Goal: Complete application form

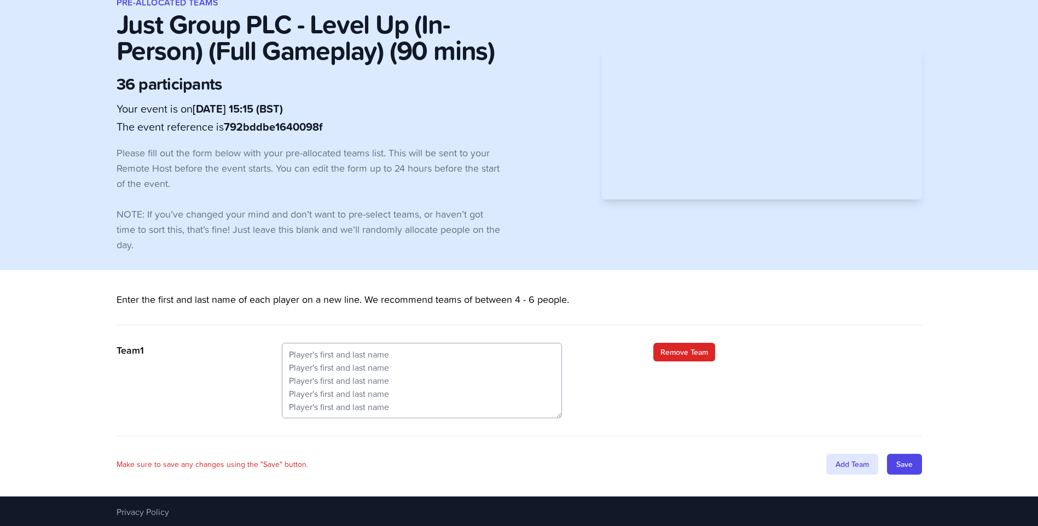
scroll to position [23, 0]
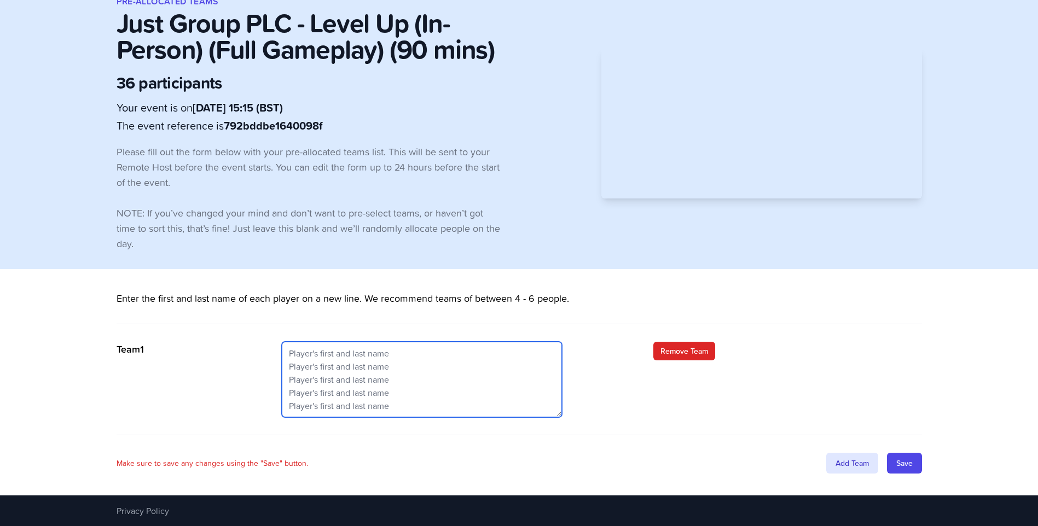
click at [334, 359] on textarea at bounding box center [422, 379] width 280 height 75
click at [376, 347] on textarea at bounding box center [422, 379] width 280 height 75
drag, startPoint x: 391, startPoint y: 375, endPoint x: 437, endPoint y: 377, distance: 46.6
click at [391, 375] on textarea at bounding box center [422, 379] width 280 height 75
paste textarea "Alastair Langmead Susan Page Lorna Creasey James Thornton Craig Sharland Rachel…"
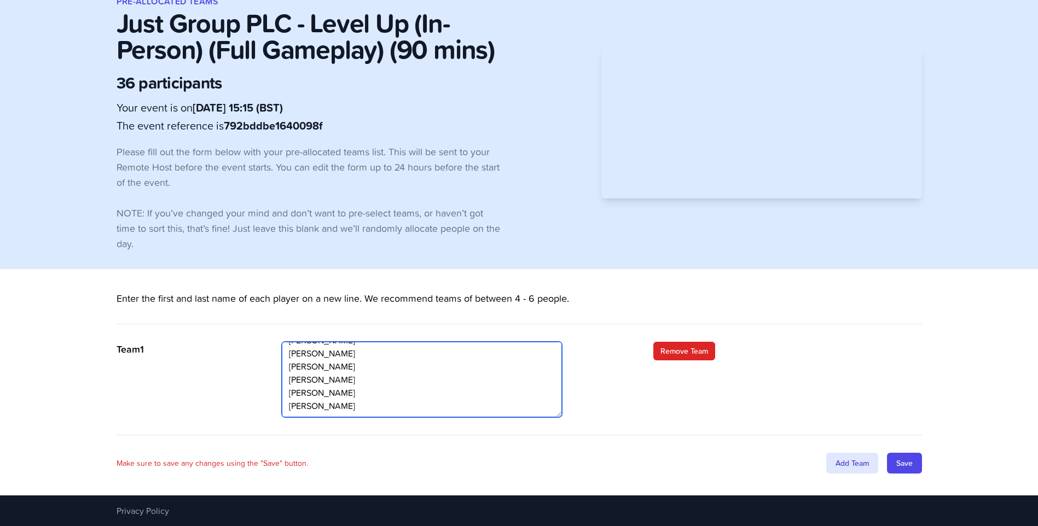
scroll to position [13, 0]
type textarea "Alastair Langmead Susan Page Lorna Creasey James Thornton Craig Sharland Rachel…"
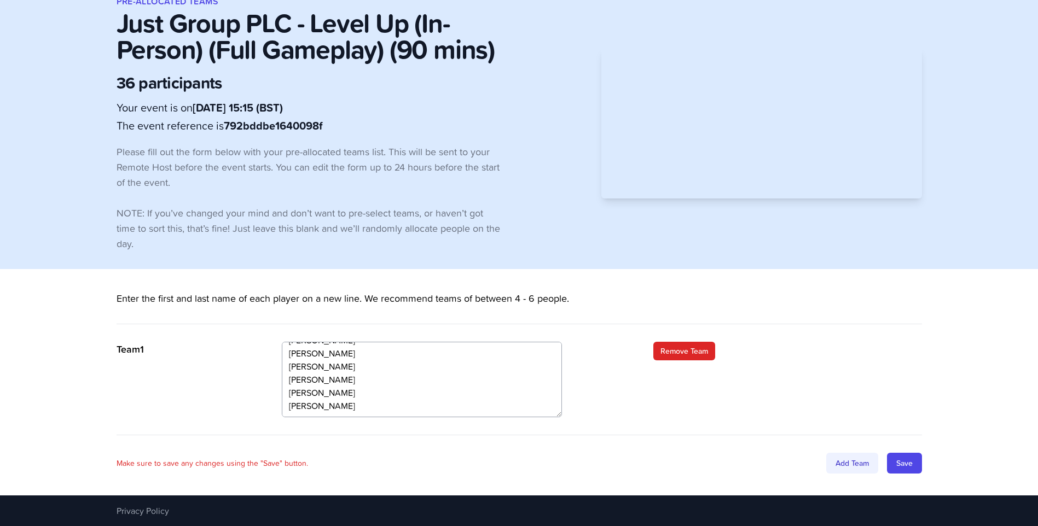
click at [851, 464] on div "Add Team" at bounding box center [852, 463] width 52 height 21
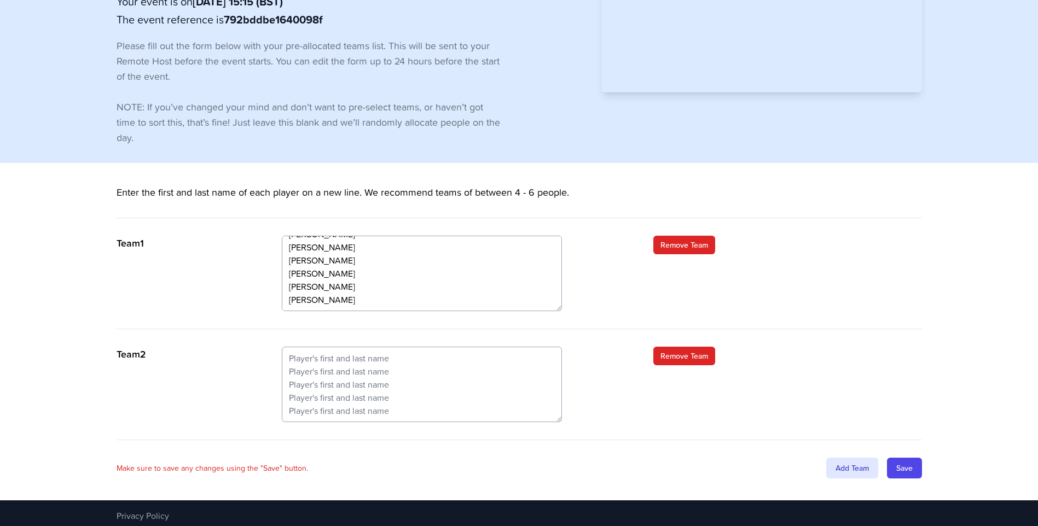
scroll to position [134, 0]
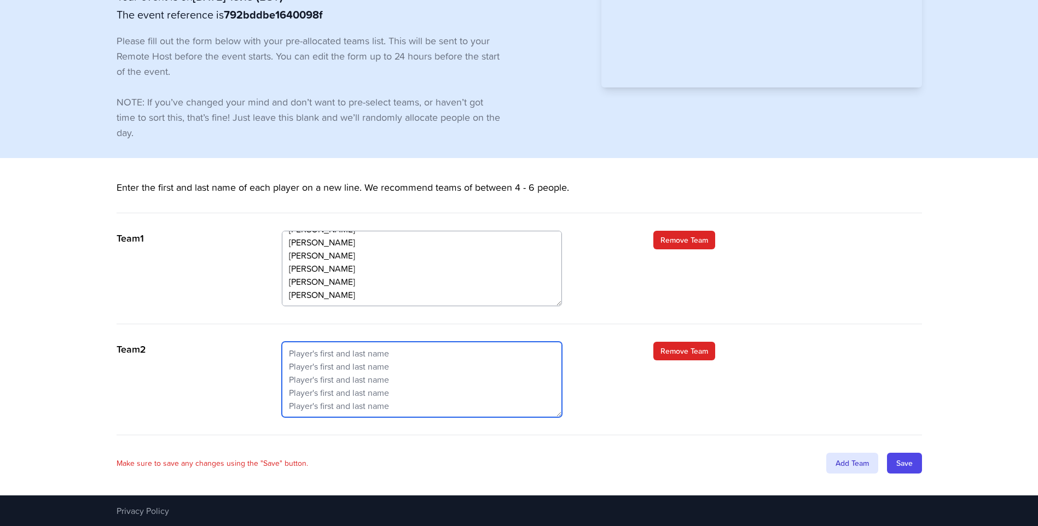
drag, startPoint x: 367, startPoint y: 386, endPoint x: 551, endPoint y: 406, distance: 185.5
click at [367, 386] on textarea at bounding box center [422, 379] width 280 height 75
paste textarea "Elina Ivaker Viraj Patel Christine Dyer Luisa Molyneux Scarlett Fry Natalie Dav…"
type textarea "Elina Ivaker Viraj Patel Christine Dyer Luisa Molyneux Scarlett Fry Natalie Dav…"
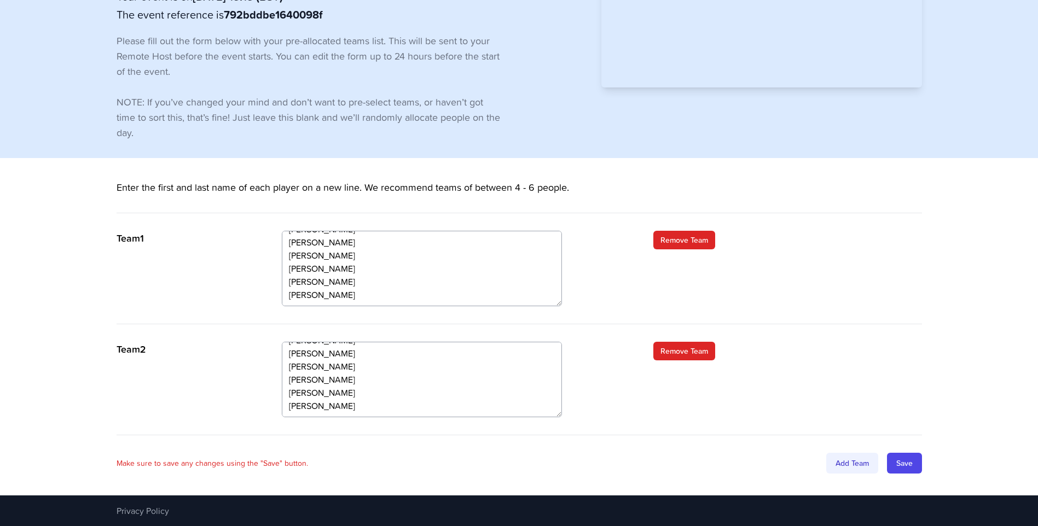
click at [865, 457] on div "Add Team" at bounding box center [852, 463] width 52 height 21
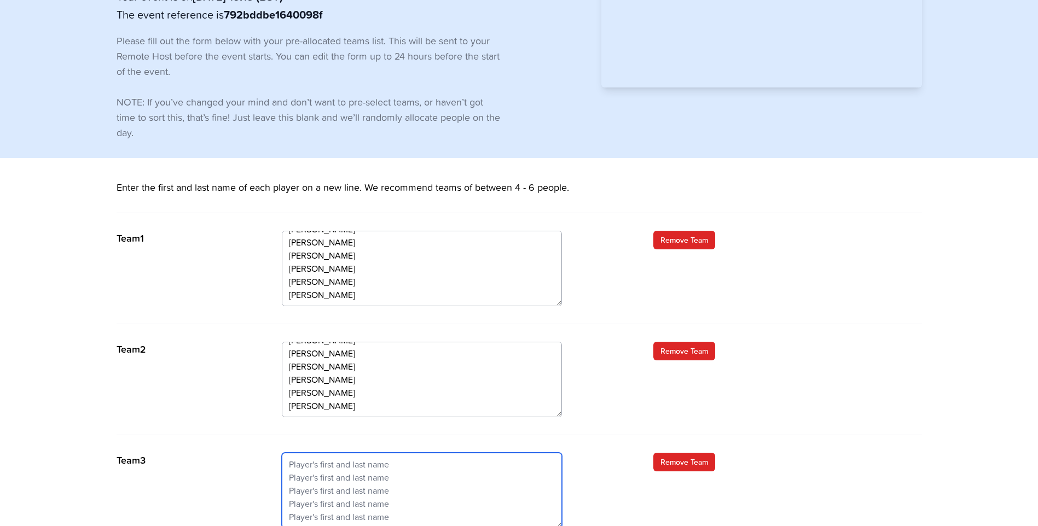
click at [413, 472] on textarea at bounding box center [422, 490] width 280 height 75
paste textarea "Hannah Cullen Martha Fishwick Georgia Leader Lee Ashman Paul Chapman Simon Halls"
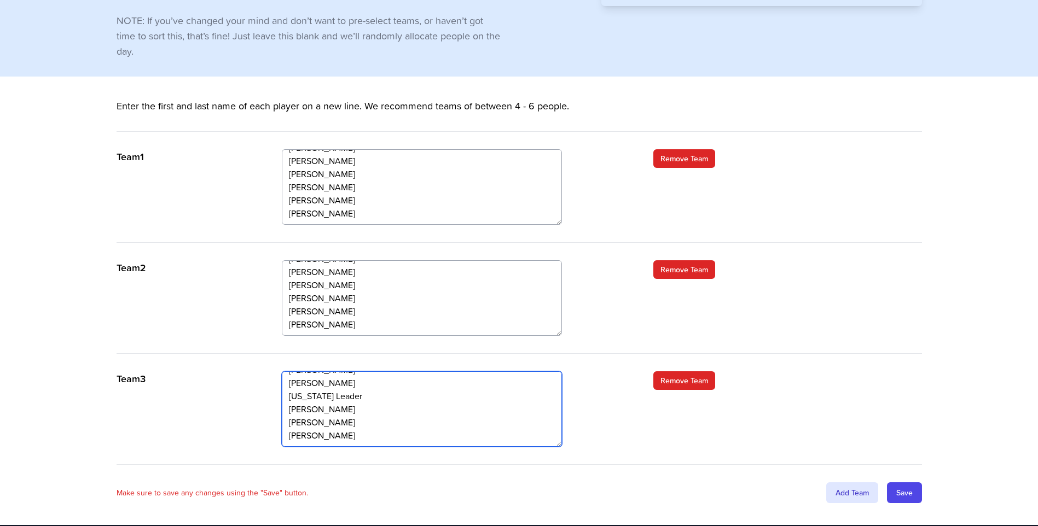
scroll to position [245, 0]
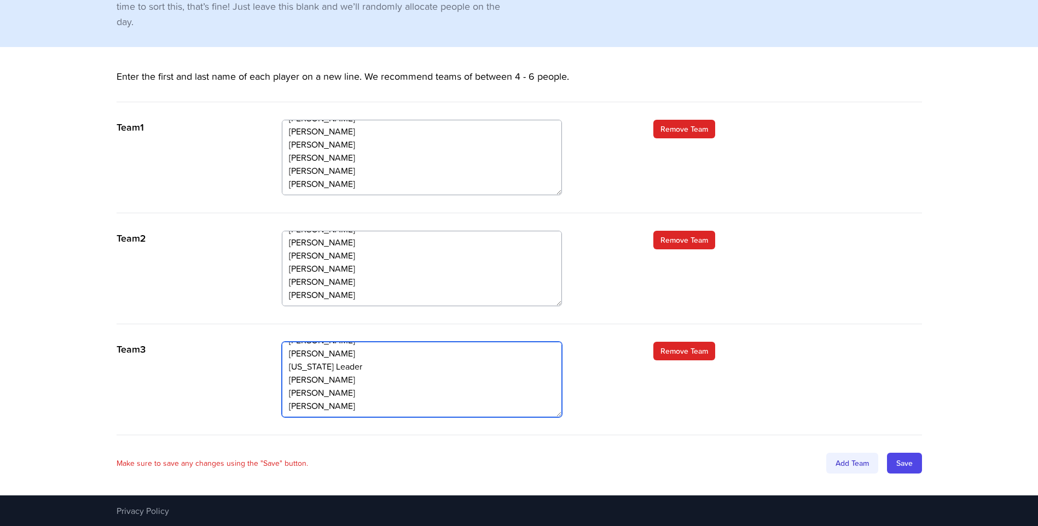
type textarea "Hannah Cullen Martha Fishwick Georgia Leader Lee Ashman Paul Chapman Simon Halls"
click at [845, 456] on div "Add Team" at bounding box center [852, 463] width 52 height 21
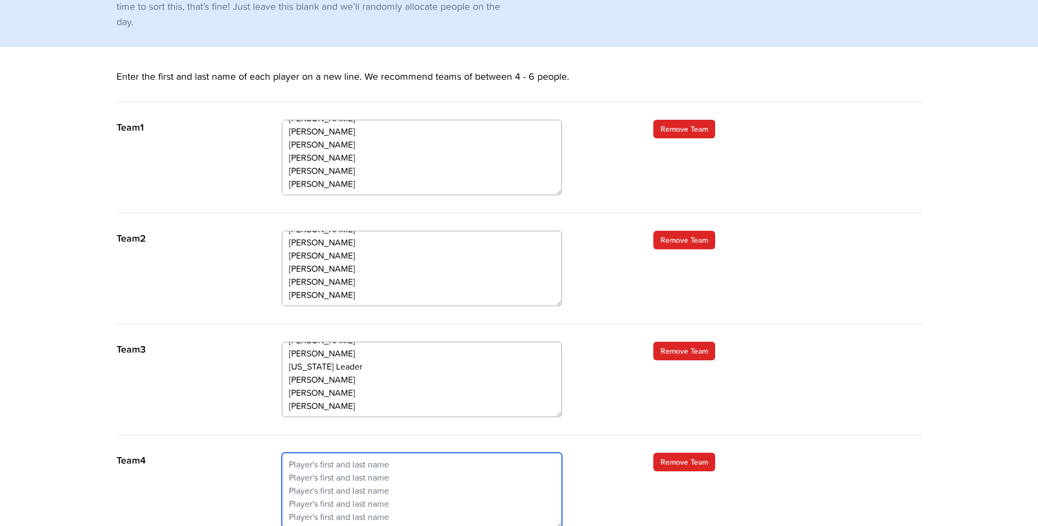
click at [462, 480] on textarea at bounding box center [422, 490] width 280 height 75
paste textarea "Kira Knight Leigh Hunt Jodie Law Diane Jamieson Marie Massey Paul Mills"
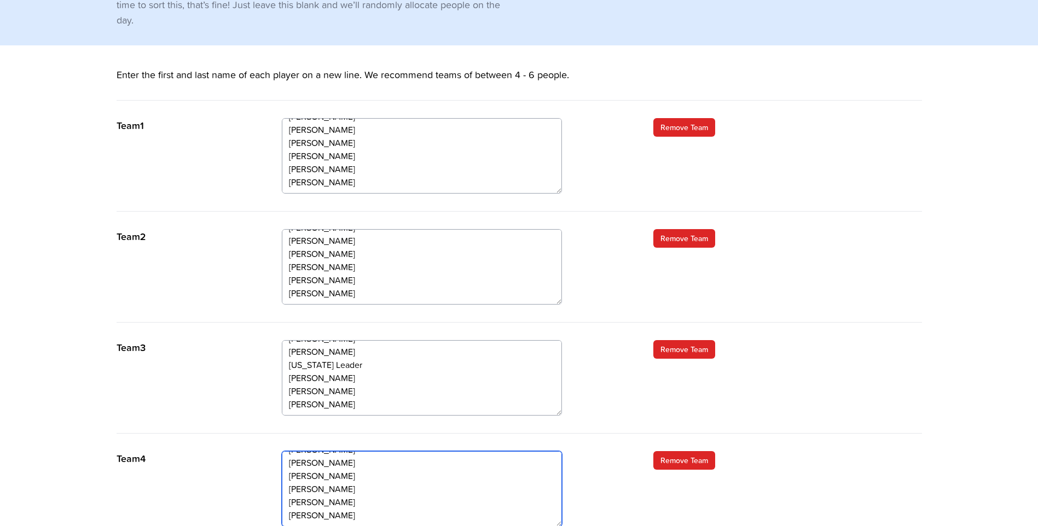
scroll to position [13, 0]
type textarea "Kira Knight Leigh Hunt Jodie Law Diane Jamieson Marie Massey Paul Mills"
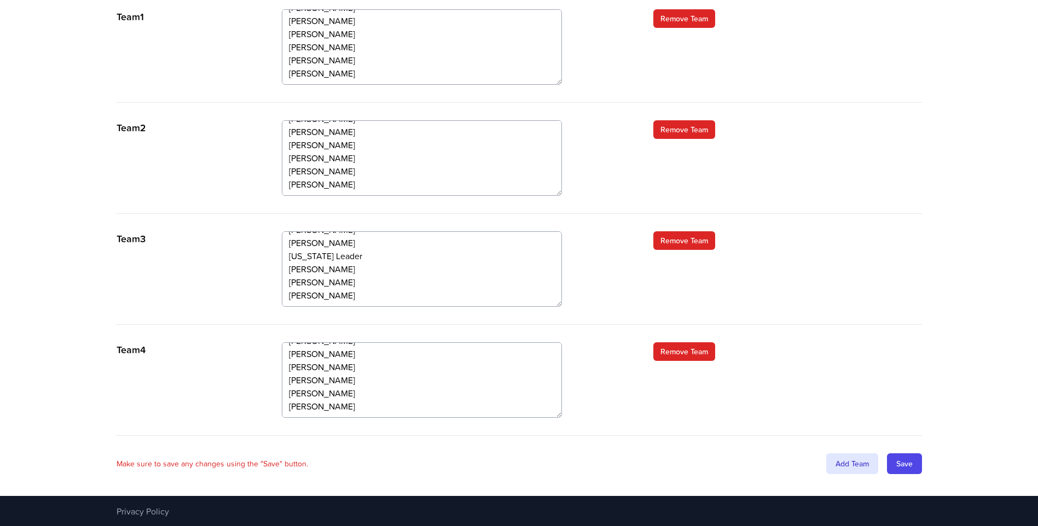
scroll to position [356, 0]
click at [849, 464] on div "Add Team" at bounding box center [852, 463] width 52 height 21
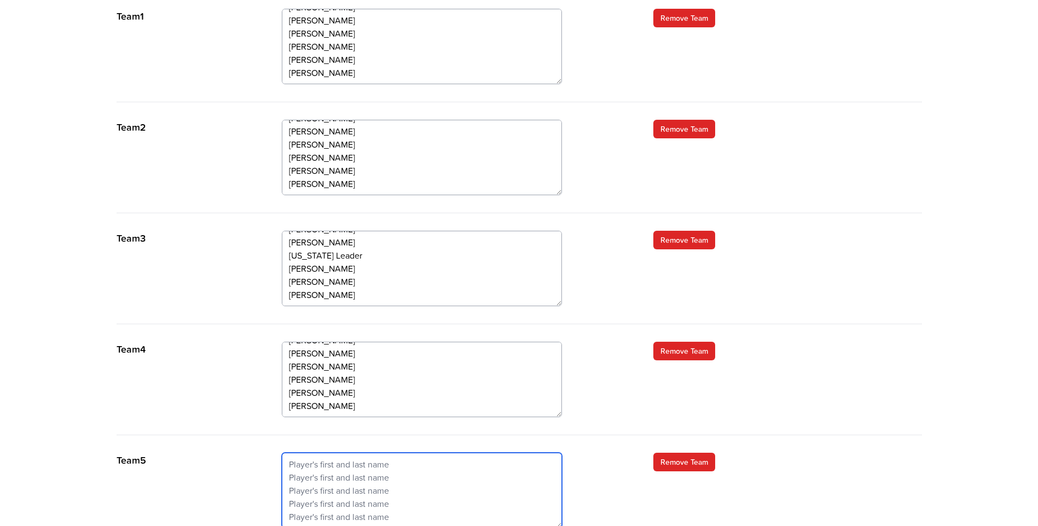
click at [361, 466] on textarea at bounding box center [422, 490] width 280 height 75
paste textarea "Niamh Hourican Talia Friend John Knipe Michelle McCartney Patsy Akhurst Rachael…"
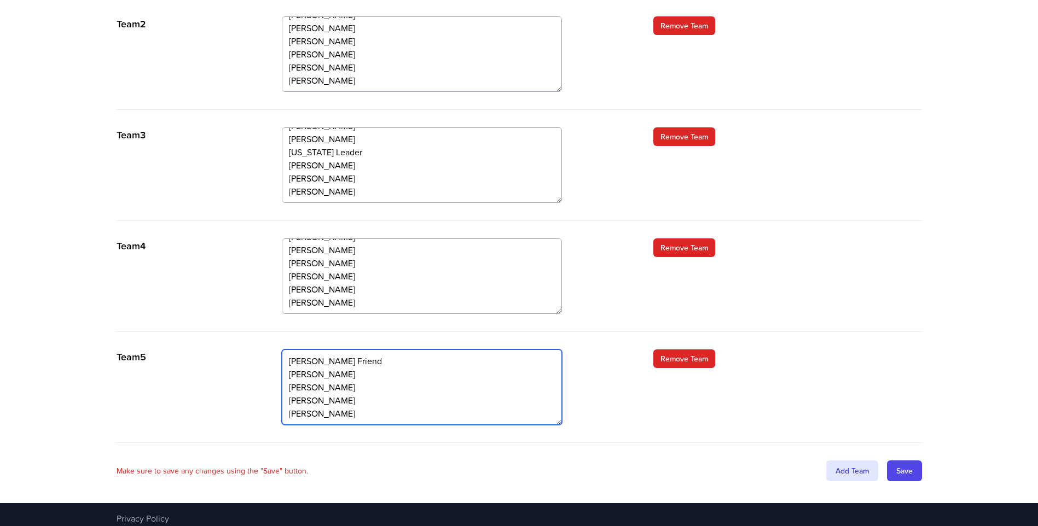
scroll to position [467, 0]
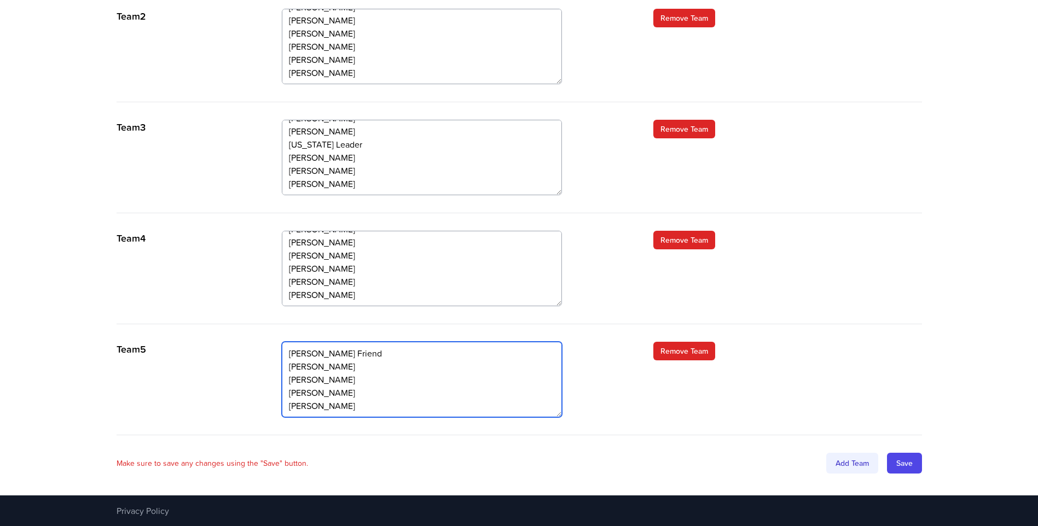
type textarea "Niamh Hourican Talia Friend John Knipe Michelle McCartney Patsy Akhurst Rachael…"
click at [842, 465] on div "Add Team" at bounding box center [852, 463] width 52 height 21
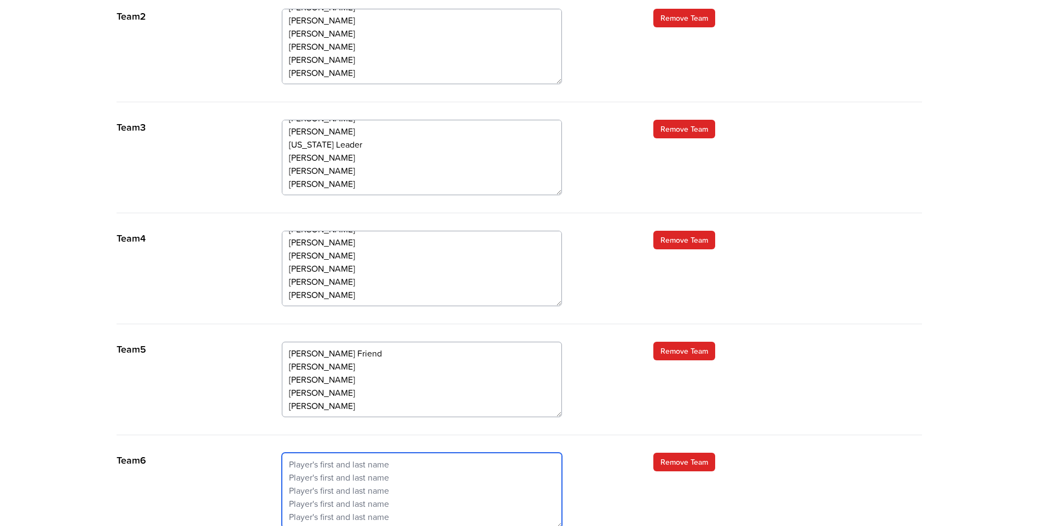
drag, startPoint x: 386, startPoint y: 472, endPoint x: 465, endPoint y: 481, distance: 79.9
click at [386, 472] on textarea at bounding box center [422, 490] width 280 height 75
paste textarea "Tom Kearney Tracey Quiggin Kayleigh Catlin Joanna Barlow Sophie McMillan Ellie …"
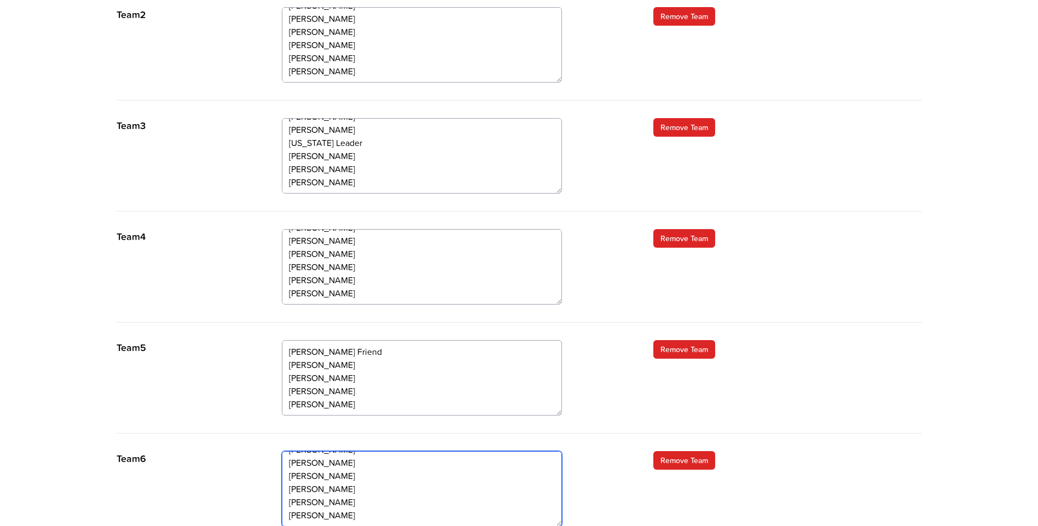
scroll to position [578, 0]
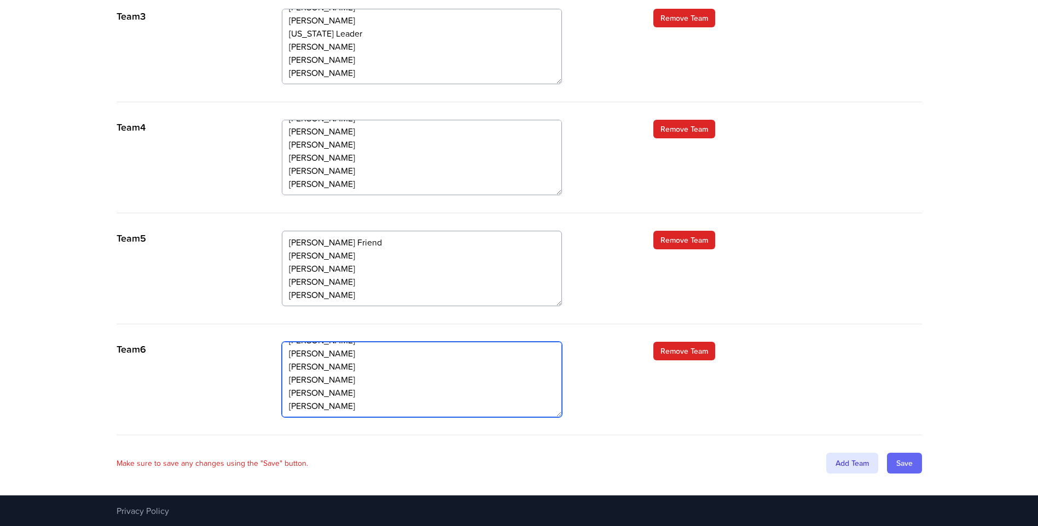
type textarea "Tom Kearney Tracey Quiggin Kayleigh Catlin Joanna Barlow Sophie McMillan Ellie …"
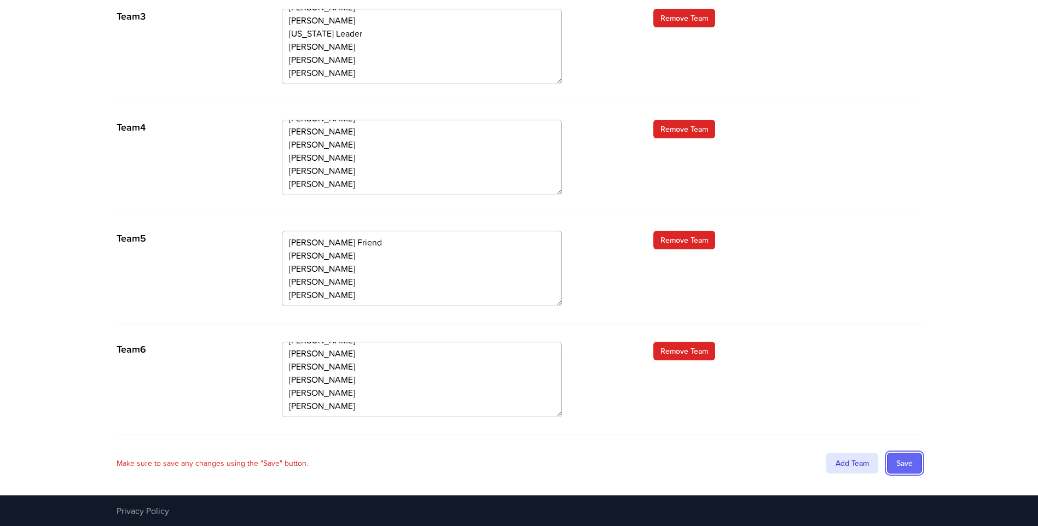
click at [905, 462] on input "Save" at bounding box center [904, 463] width 35 height 21
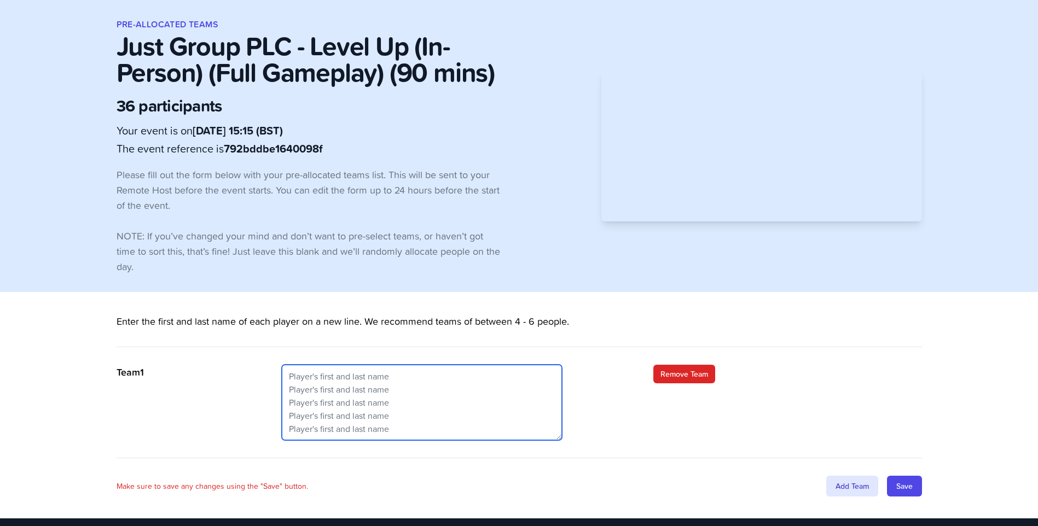
click at [374, 392] on textarea at bounding box center [422, 402] width 280 height 75
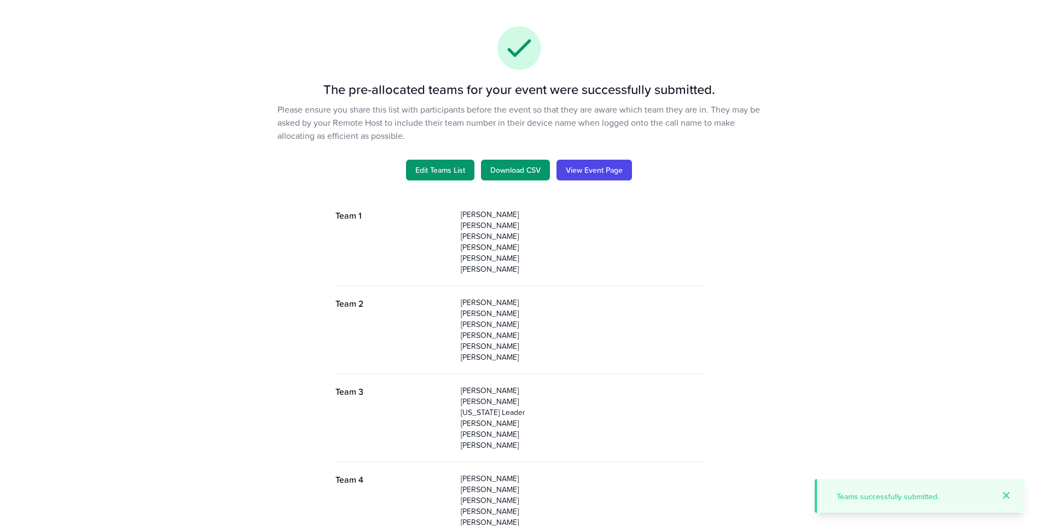
scroll to position [55, 0]
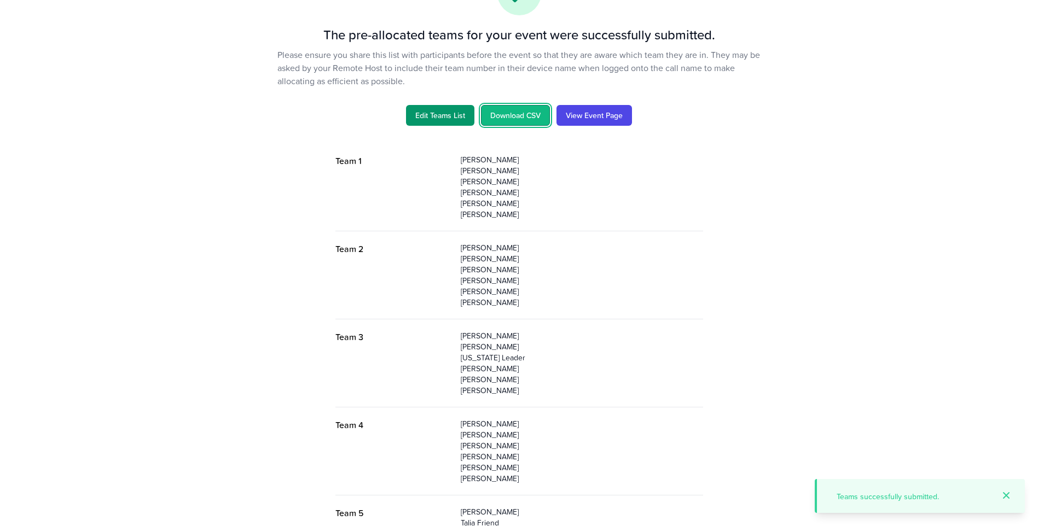
click at [524, 113] on link "Download CSV" at bounding box center [515, 115] width 69 height 21
